Goal: Check status: Check status

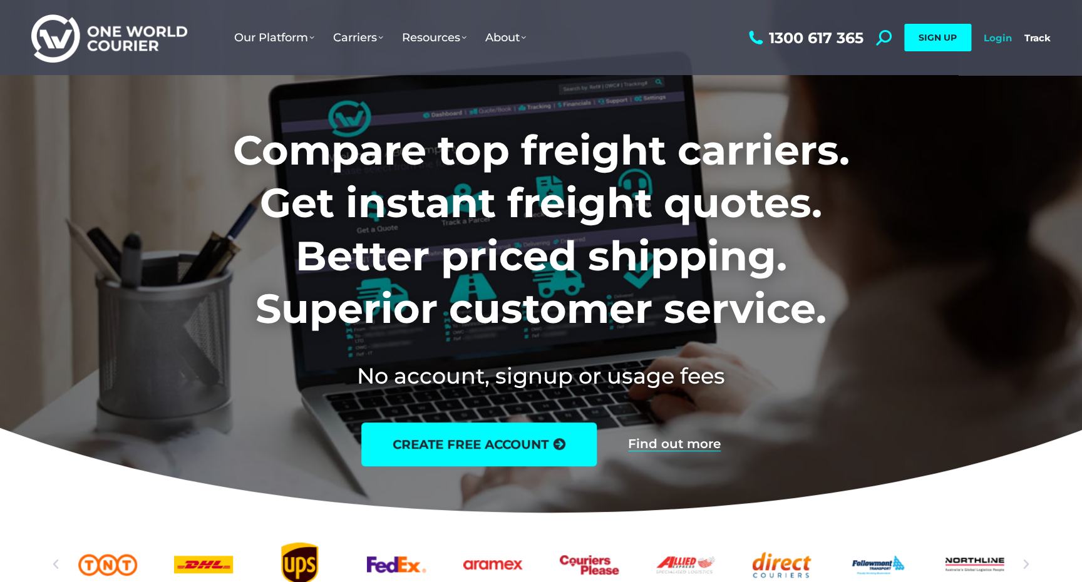
click at [1004, 38] on link "Login" at bounding box center [997, 38] width 28 height 12
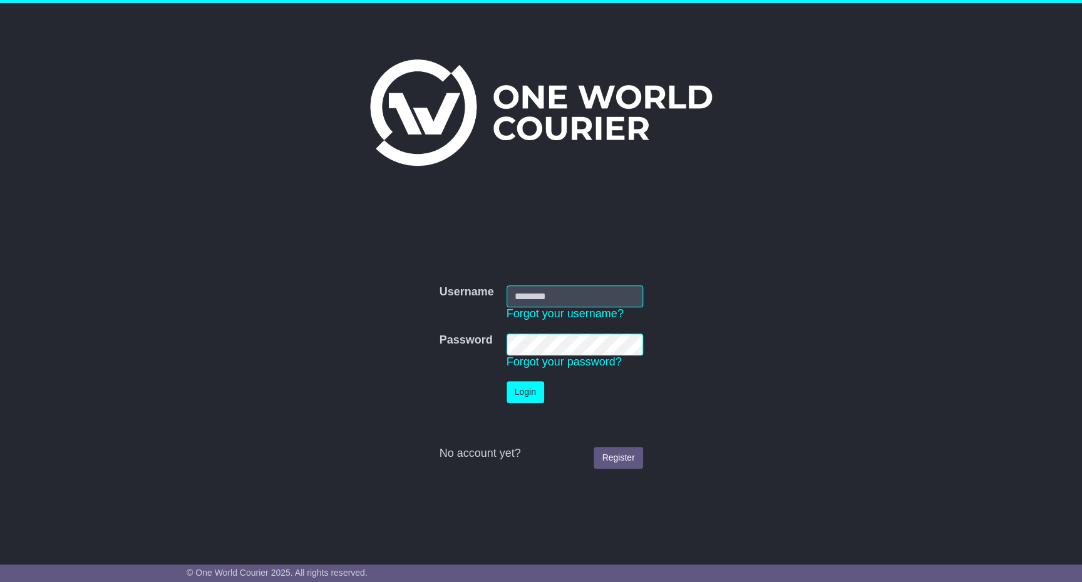
type input "*"
type input "**********"
drag, startPoint x: 527, startPoint y: 393, endPoint x: 596, endPoint y: 394, distance: 68.9
click at [527, 393] on button "Login" at bounding box center [525, 392] width 38 height 22
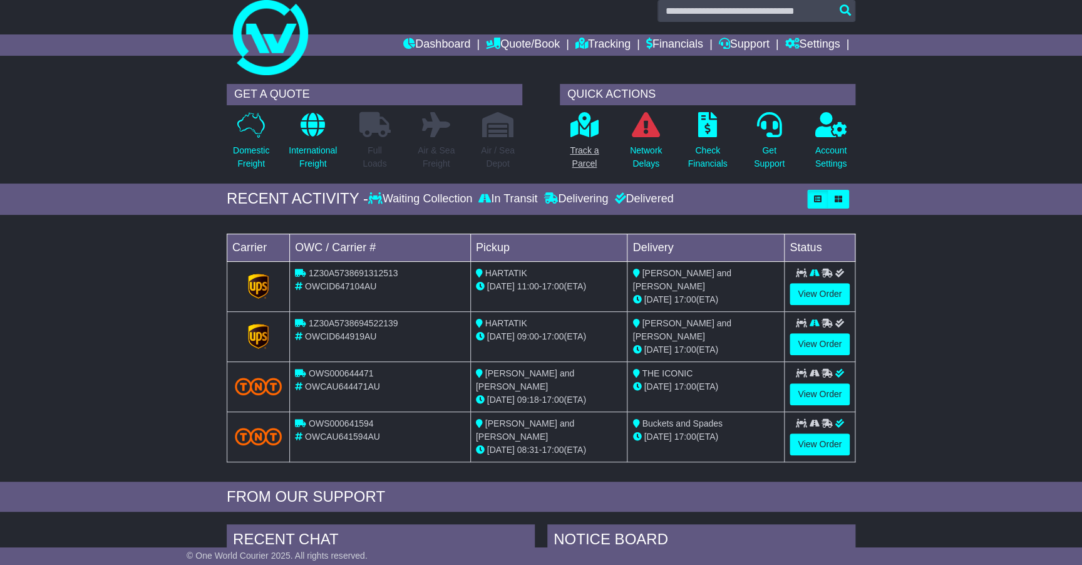
scroll to position [22, 0]
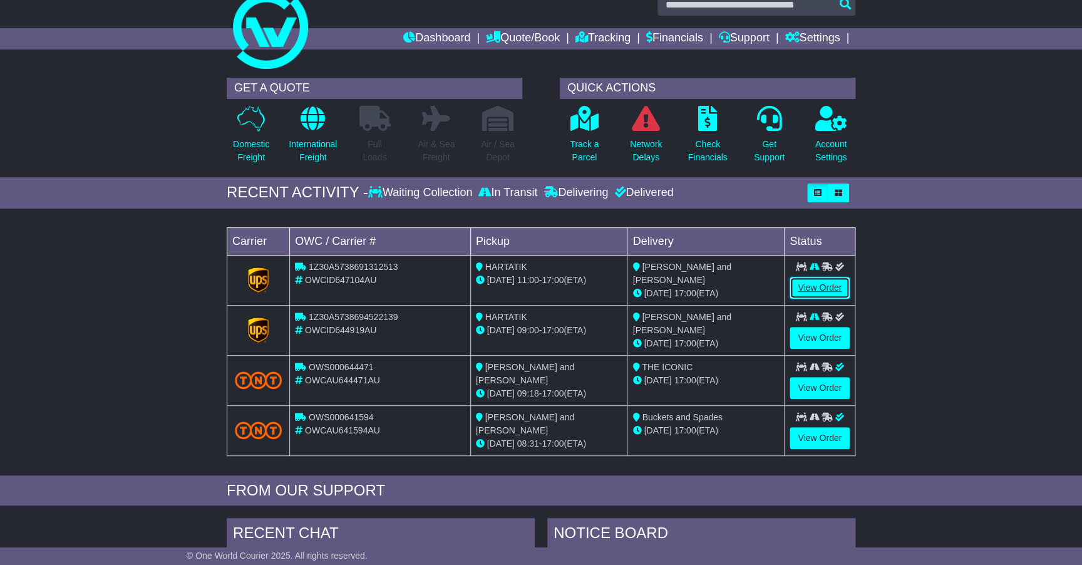
drag, startPoint x: 829, startPoint y: 287, endPoint x: 819, endPoint y: 287, distance: 10.6
click at [829, 287] on link "View Order" at bounding box center [819, 288] width 60 height 22
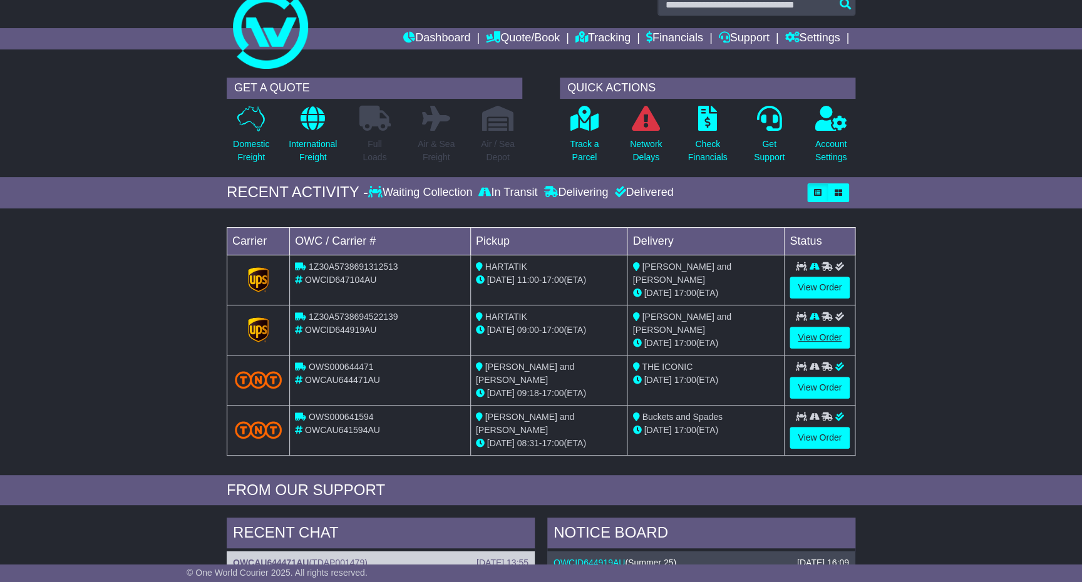
scroll to position [22, 0]
click at [838, 335] on link "View Order" at bounding box center [819, 338] width 60 height 22
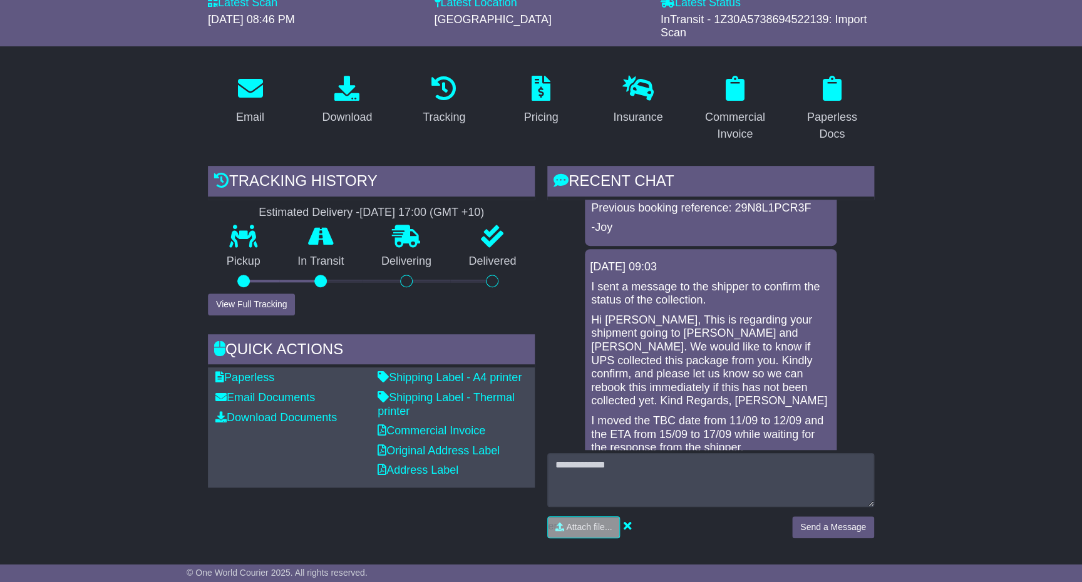
scroll to position [720, 0]
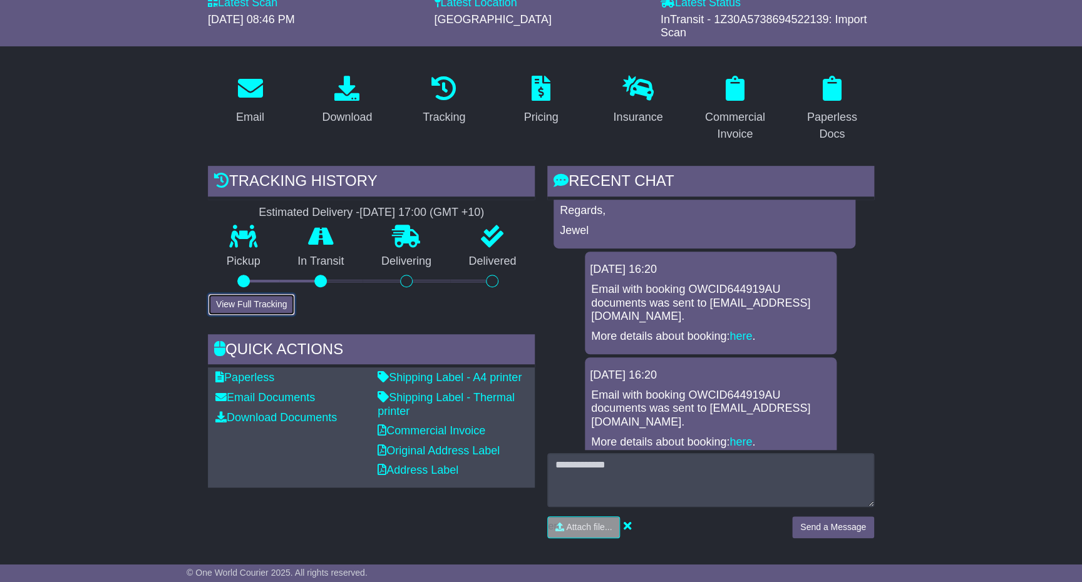
click at [256, 304] on button "View Full Tracking" at bounding box center [251, 305] width 87 height 22
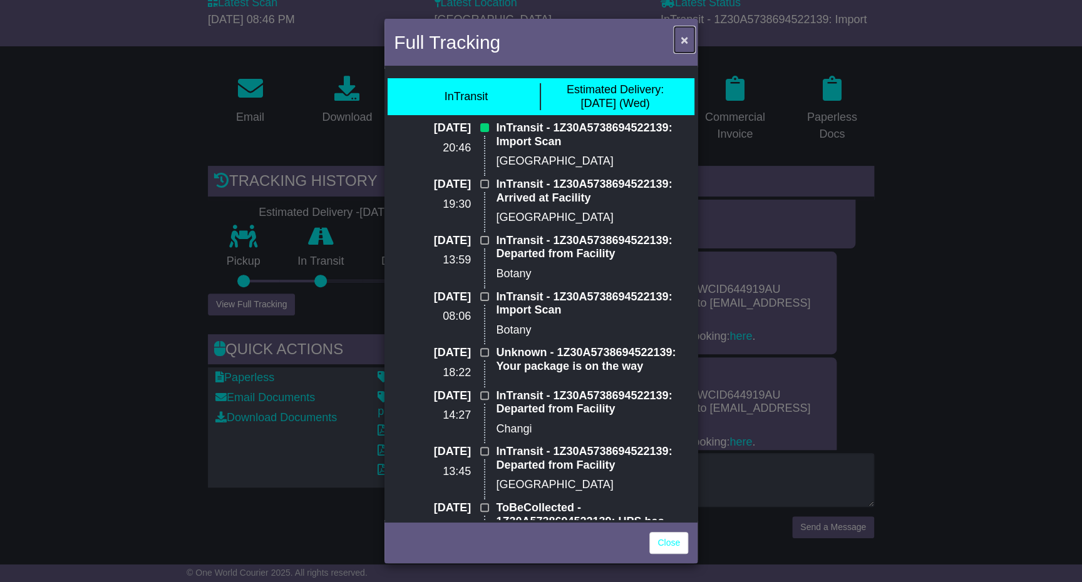
click at [685, 42] on span "×" at bounding box center [684, 40] width 8 height 14
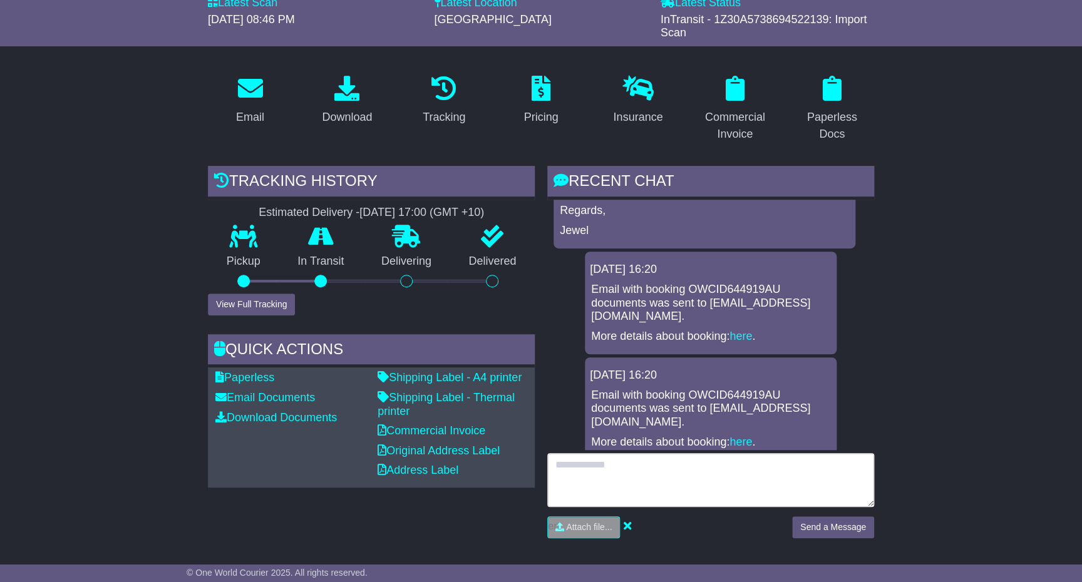
click at [625, 479] on textarea at bounding box center [710, 480] width 327 height 54
type textarea "**********"
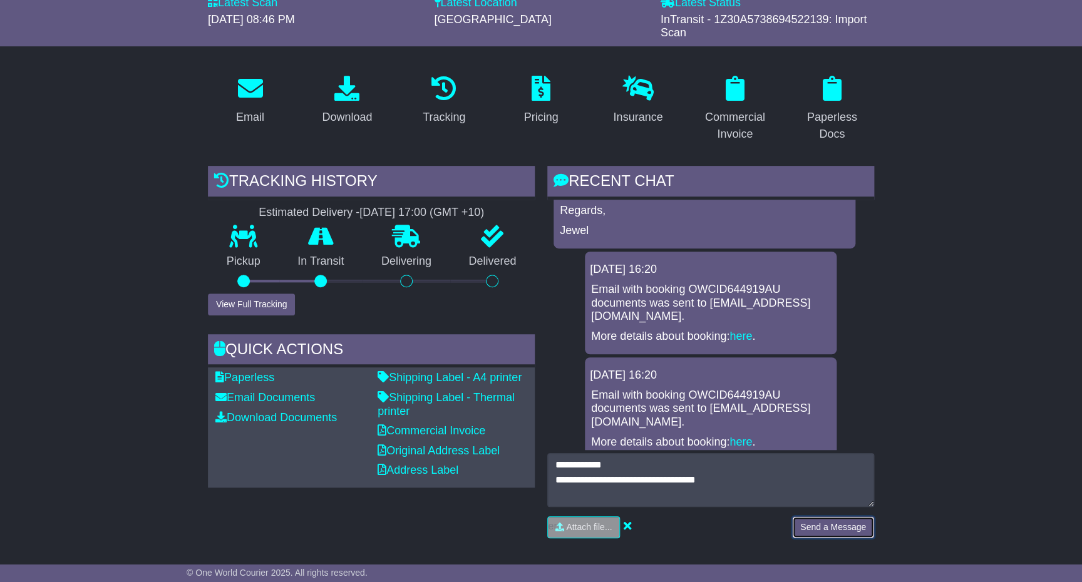
click at [818, 519] on button "Send a Message" at bounding box center [833, 527] width 82 height 22
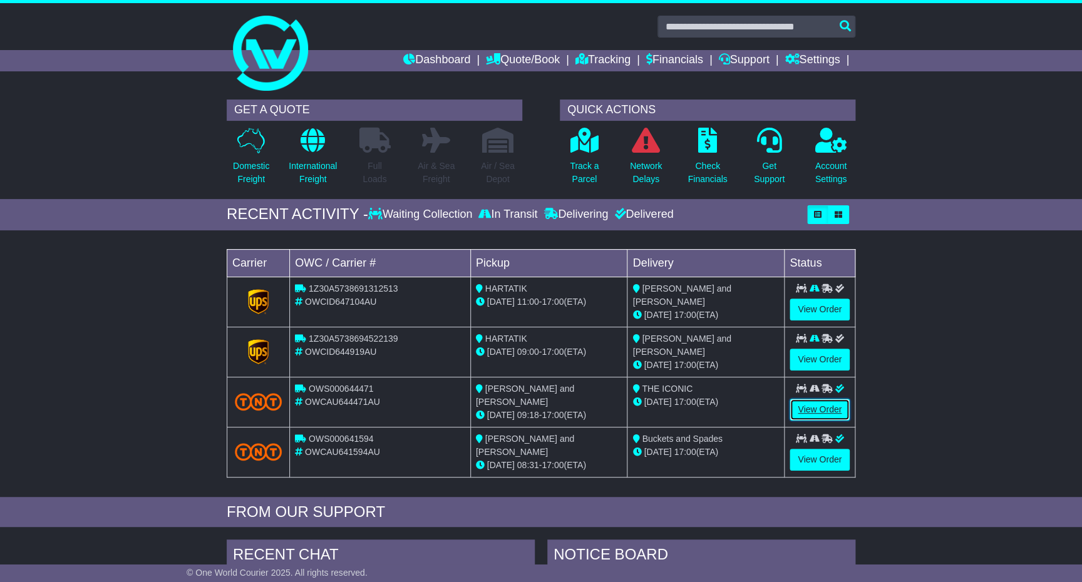
click at [795, 406] on link "View Order" at bounding box center [819, 410] width 60 height 22
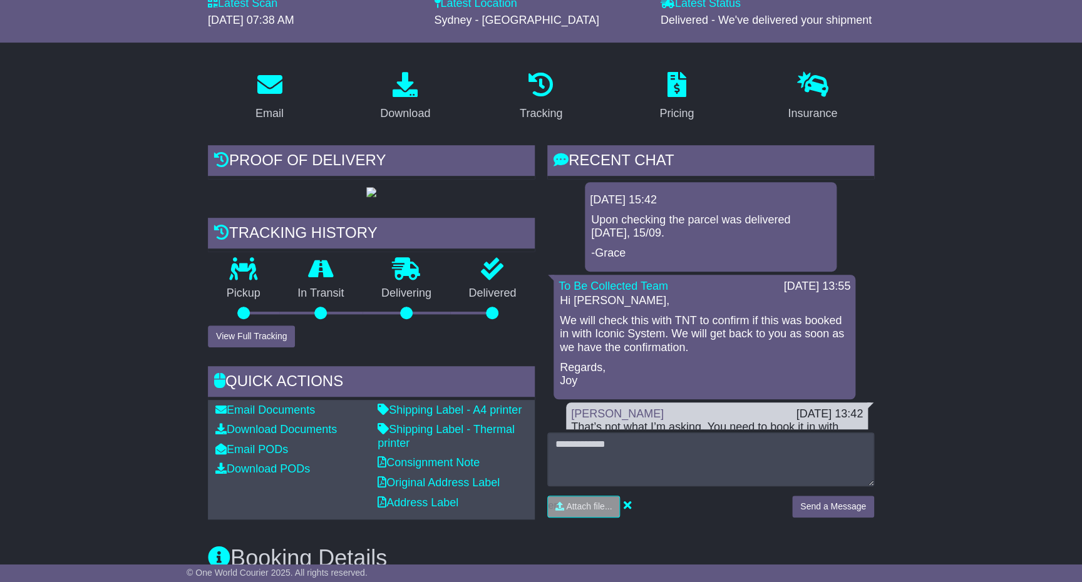
scroll to position [152, 0]
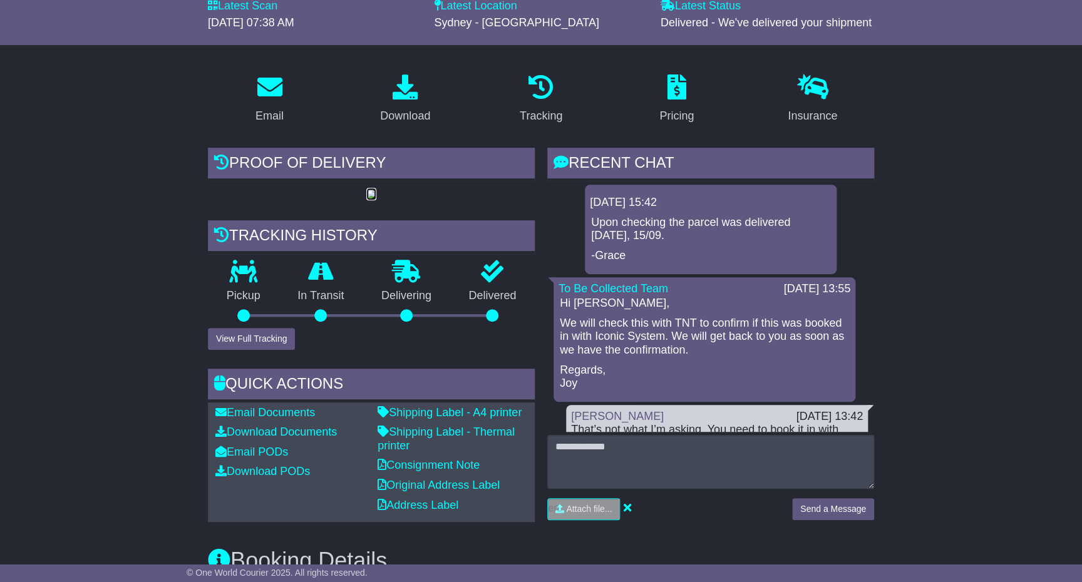
click at [366, 200] on img at bounding box center [371, 195] width 10 height 10
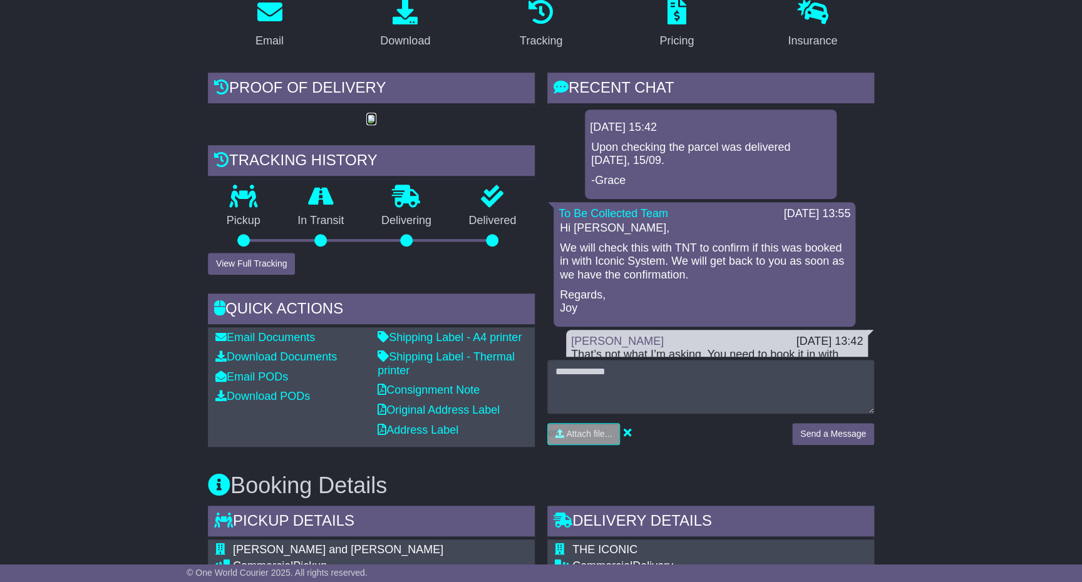
scroll to position [229, 0]
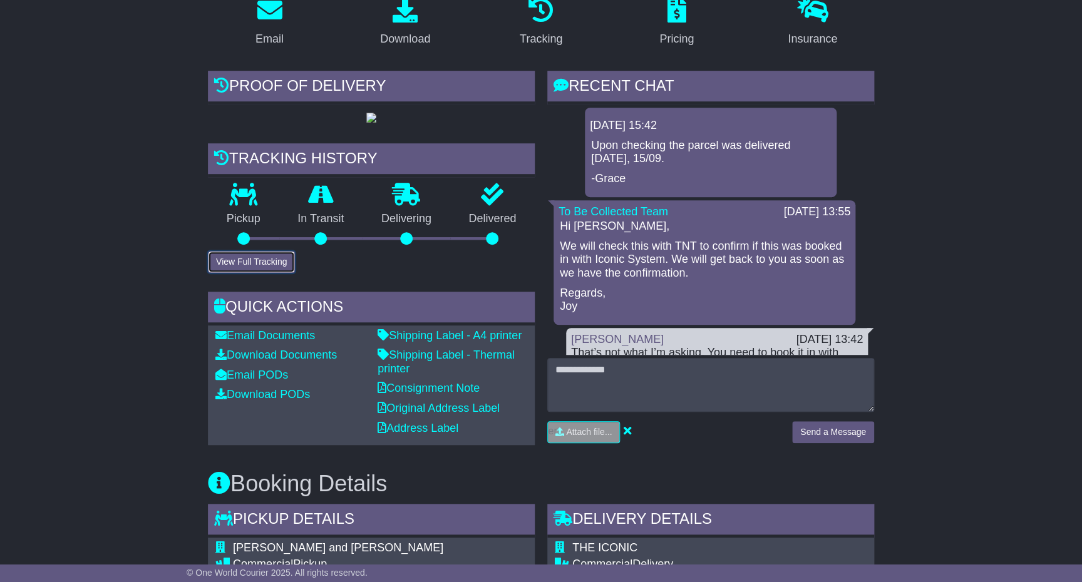
click at [265, 273] on button "View Full Tracking" at bounding box center [251, 262] width 87 height 22
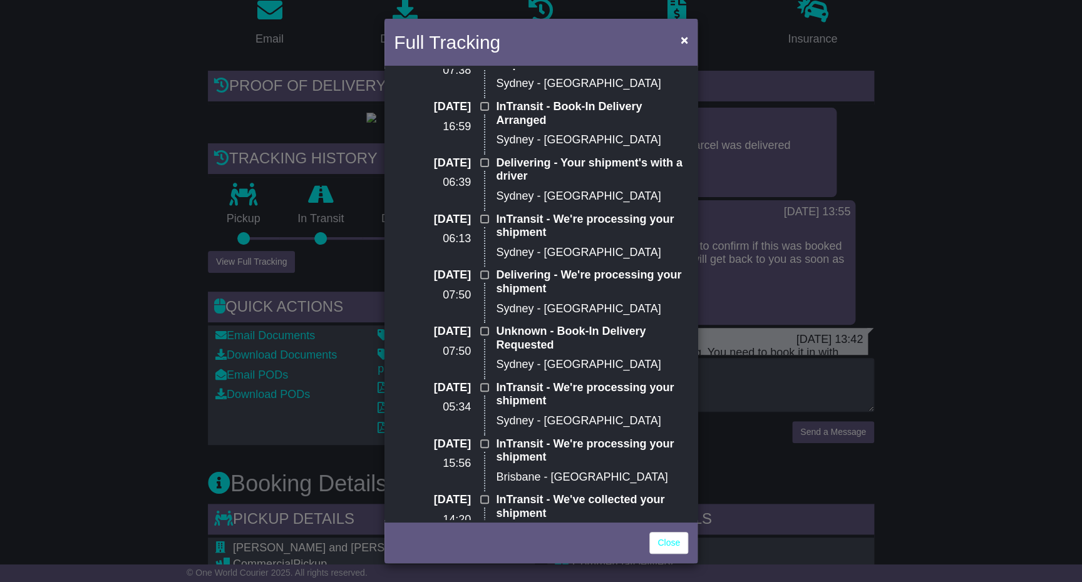
scroll to position [0, 0]
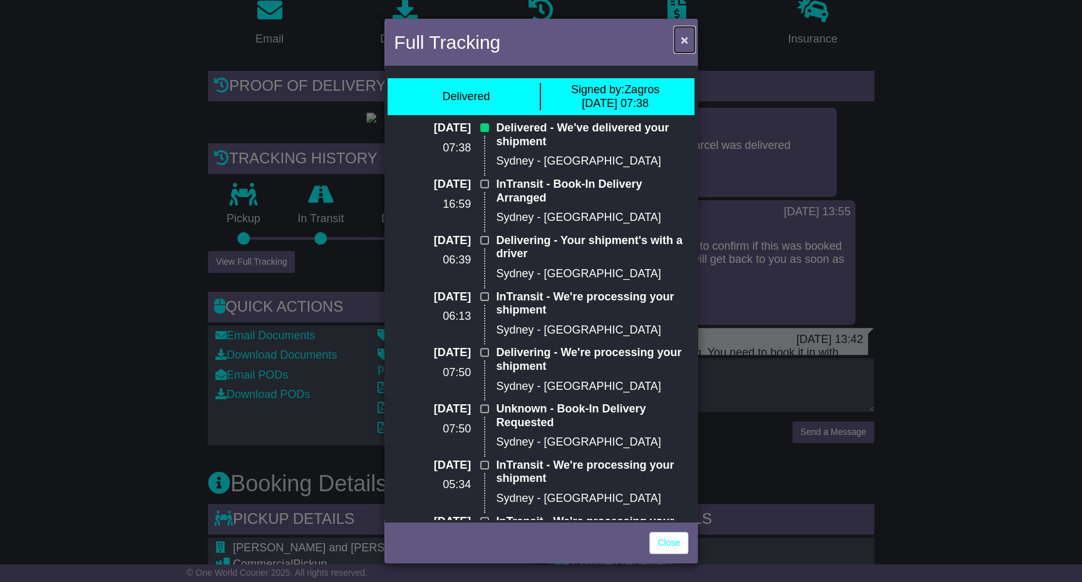
click at [687, 44] on span "×" at bounding box center [684, 40] width 8 height 14
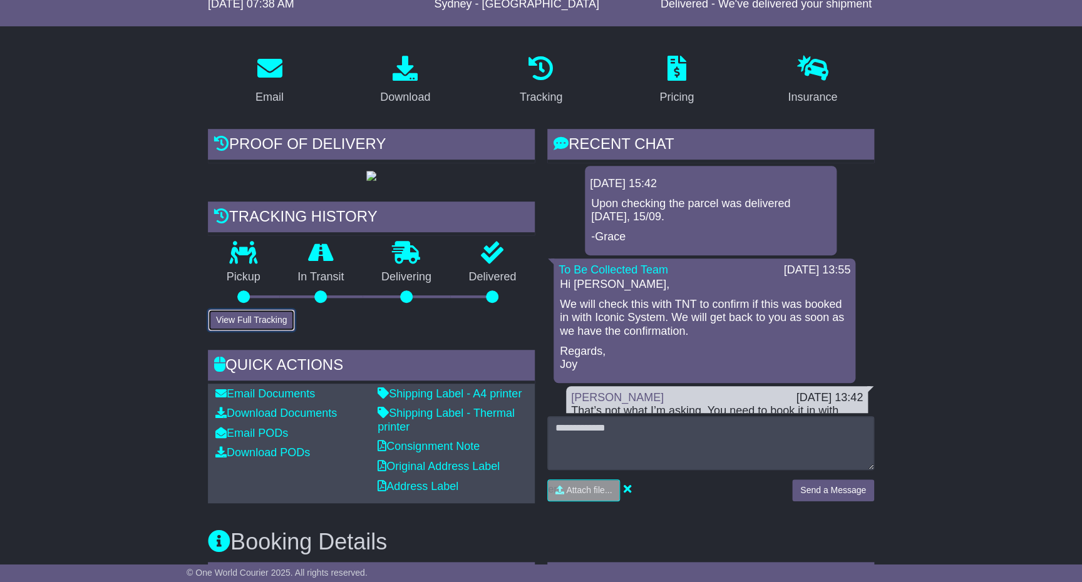
scroll to position [119, 0]
